Goal: Task Accomplishment & Management: Manage account settings

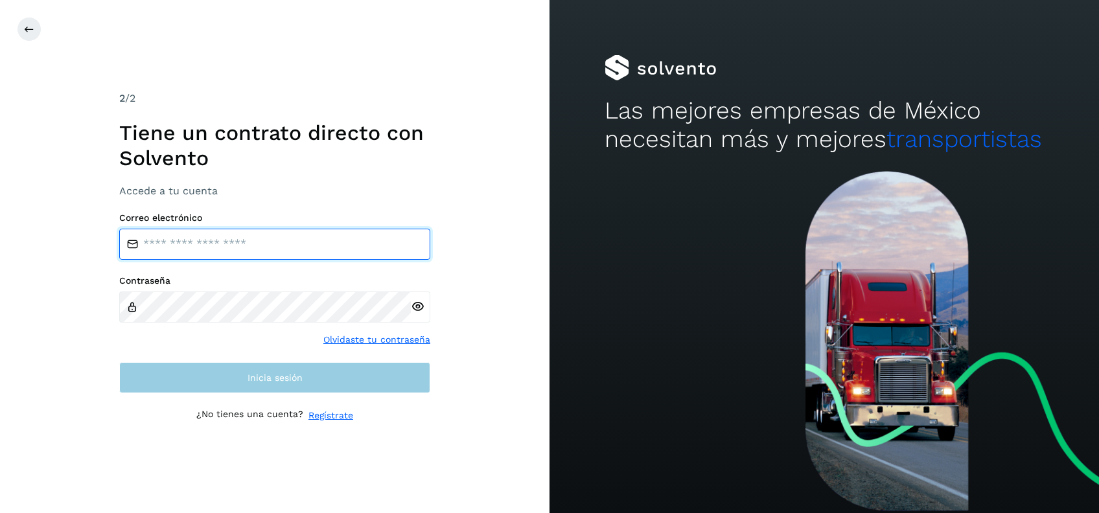
type input "**********"
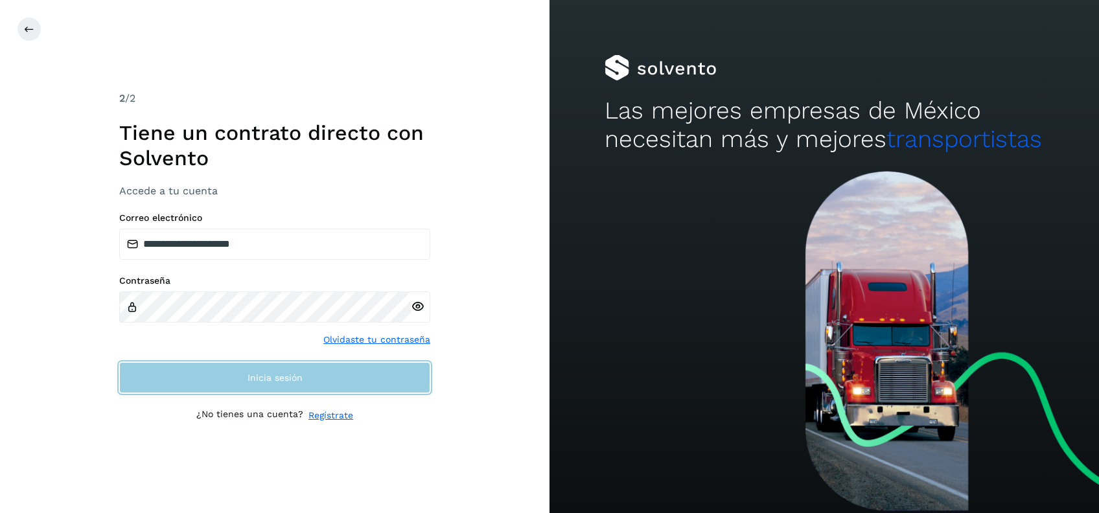
click at [293, 367] on button "Inicia sesión" at bounding box center [274, 377] width 311 height 31
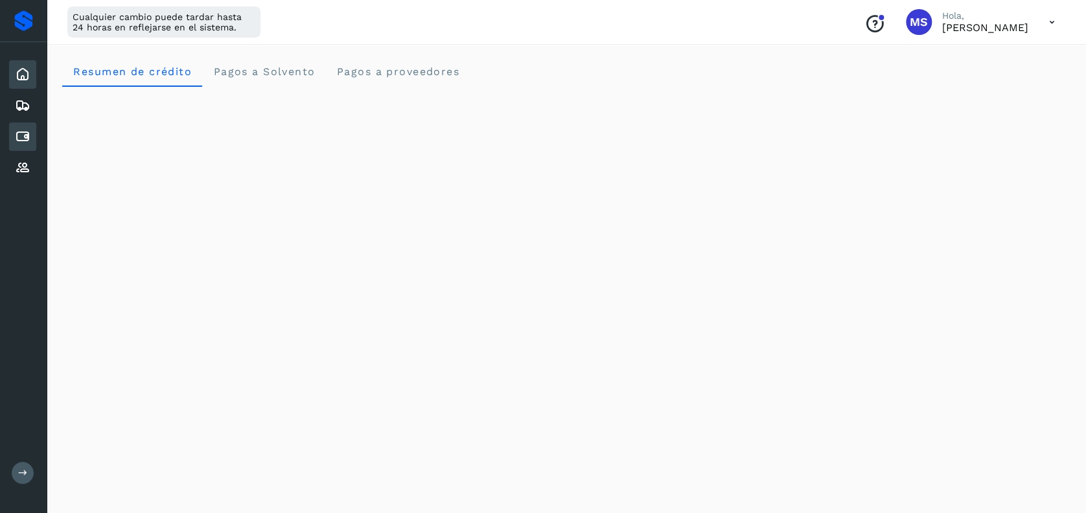
click at [25, 135] on icon at bounding box center [23, 137] width 16 height 16
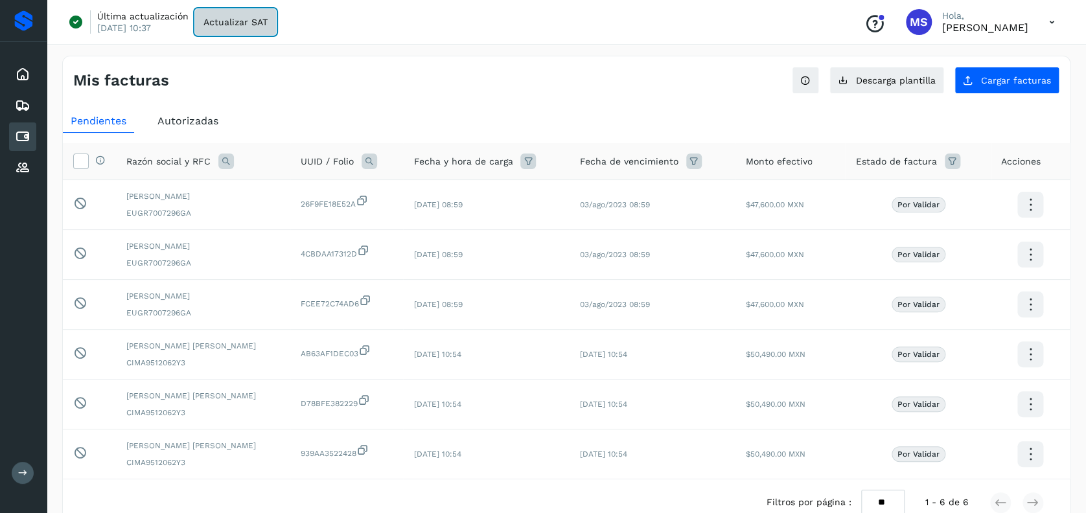
click at [203, 18] on span "Actualizar SAT" at bounding box center [235, 21] width 64 height 9
